Goal: Check status: Check status

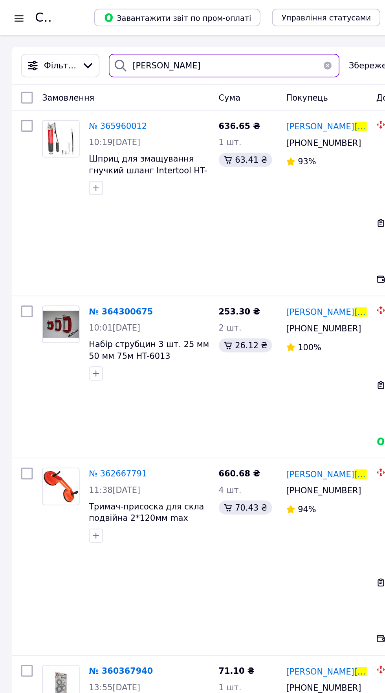
click at [123, 42] on input "[PERSON_NAME]" at bounding box center [150, 44] width 155 height 16
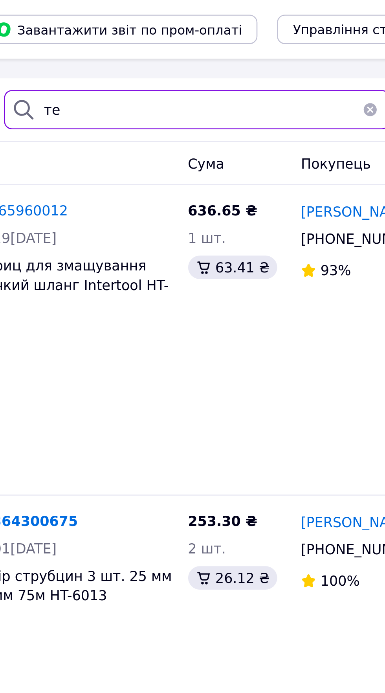
type input "т"
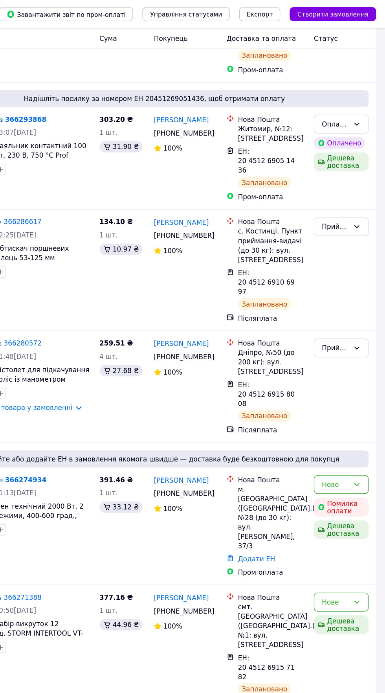
scroll to position [1708, 0]
click at [316, 331] on icon at bounding box center [317, 328] width 5 height 5
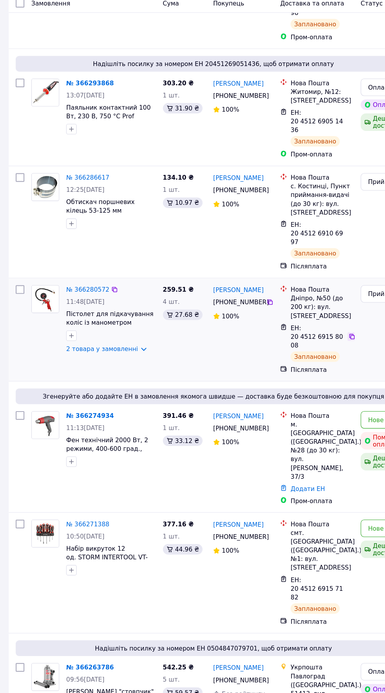
scroll to position [1702, 0]
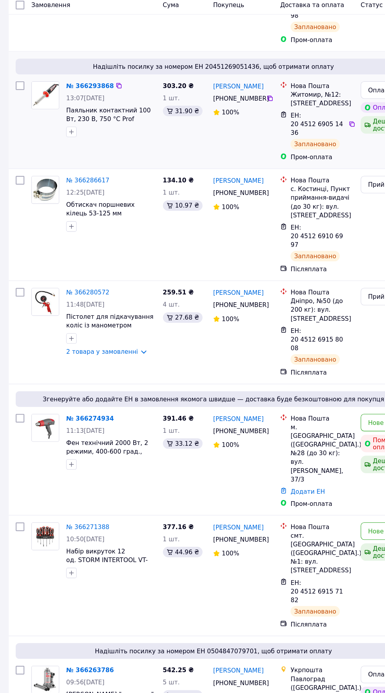
click at [112, 110] on div "№ 366293868" at bounding box center [100, 104] width 83 height 9
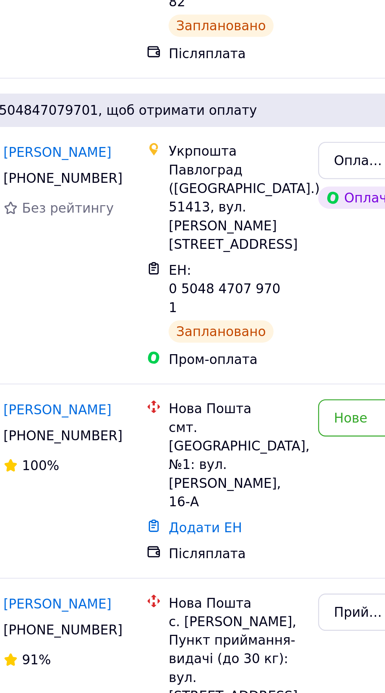
scroll to position [1979, 0]
click at [305, 295] on span "ЕН: 20 4512 6915 7182" at bounding box center [285, 284] width 47 height 22
click at [315, 287] on icon at bounding box center [317, 284] width 5 height 5
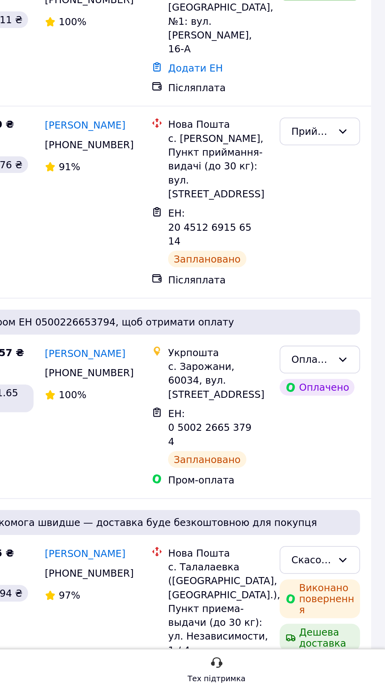
scroll to position [2158, 0]
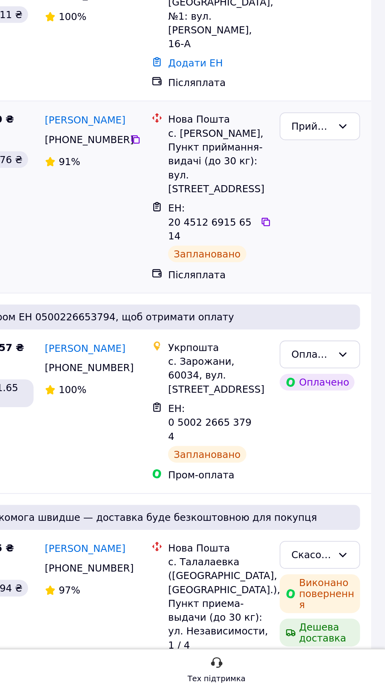
click at [311, 439] on div "ЕН: 20 4512 6915 6514" at bounding box center [287, 426] width 52 height 25
click at [317, 429] on icon at bounding box center [318, 426] width 6 height 6
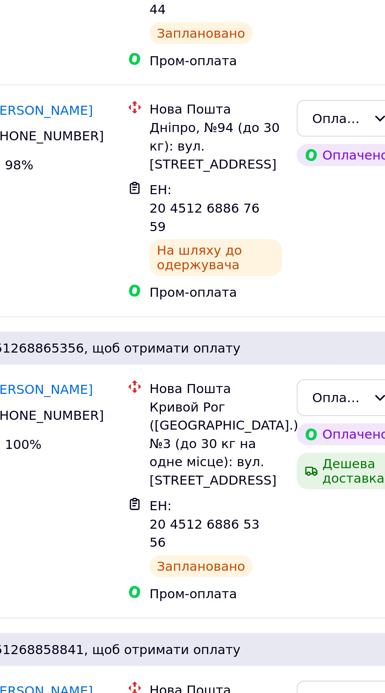
scroll to position [3683, 0]
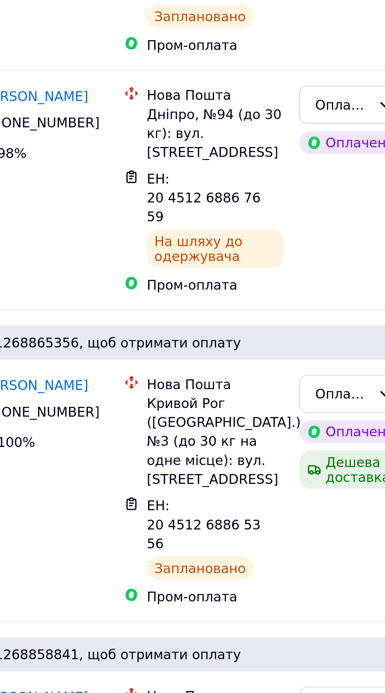
click at [312, 230] on div "ЕН: 20 4512 6915 5969" at bounding box center [287, 217] width 52 height 25
click at [318, 221] on icon at bounding box center [318, 217] width 6 height 6
